Goal: Transaction & Acquisition: Obtain resource

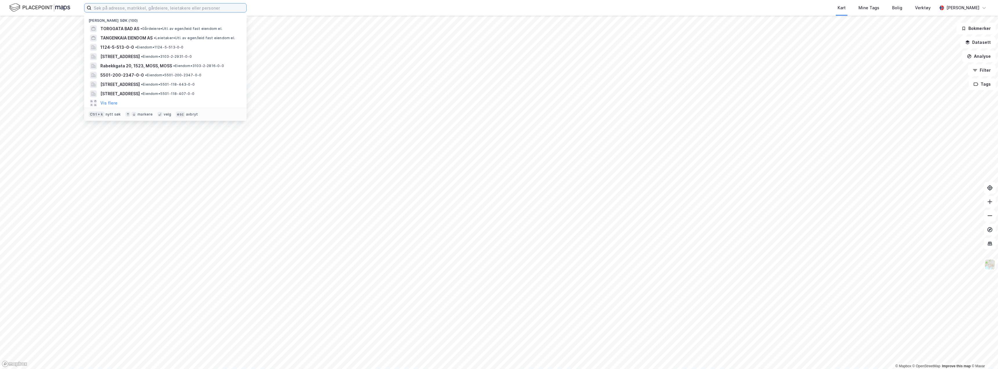
click at [166, 8] on input at bounding box center [168, 7] width 155 height 9
click at [141, 48] on span "• Eiendom • 1124-5-513-0-0" at bounding box center [159, 47] width 48 height 5
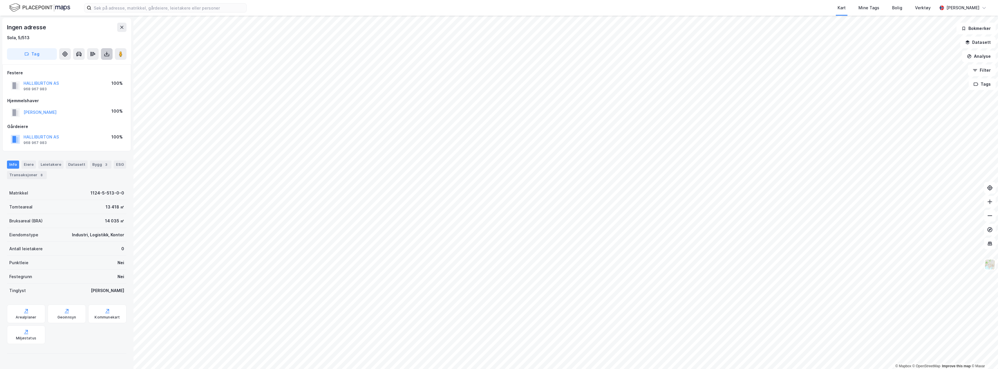
click at [106, 54] on icon at bounding box center [107, 54] width 6 height 6
click at [105, 64] on div "Last ned grunnbok" at bounding box center [82, 65] width 62 height 9
